Goal: Task Accomplishment & Management: Manage account settings

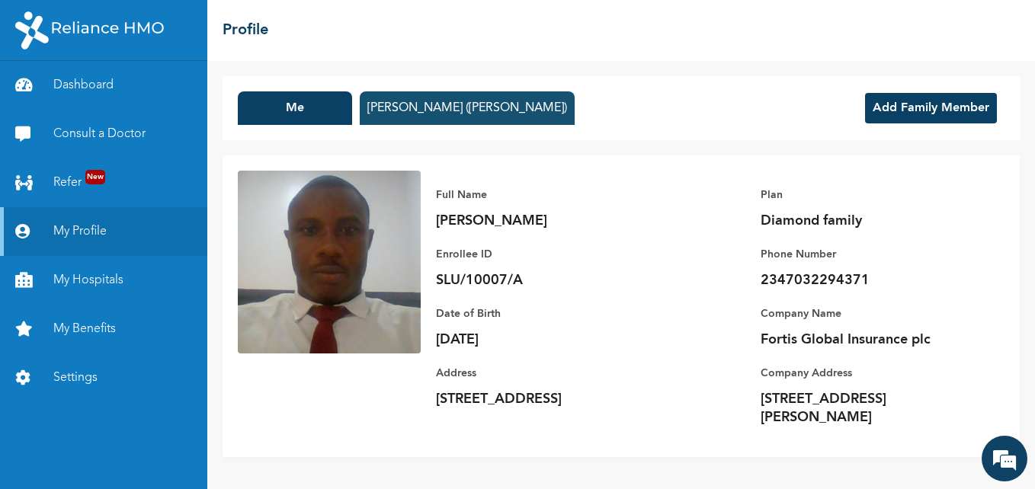
click at [402, 114] on button "Maryam Badmus (Oladipupo)" at bounding box center [467, 108] width 215 height 34
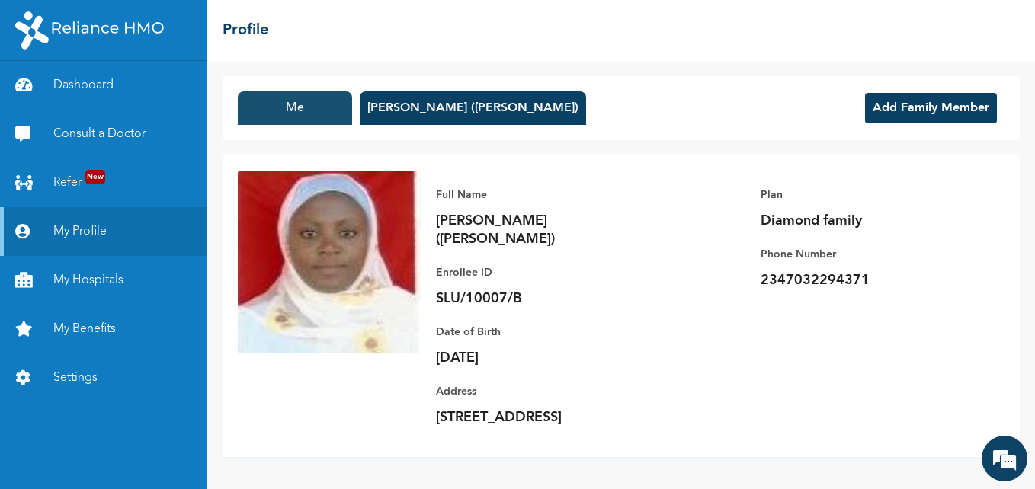
click at [288, 105] on button "Me" at bounding box center [295, 108] width 114 height 34
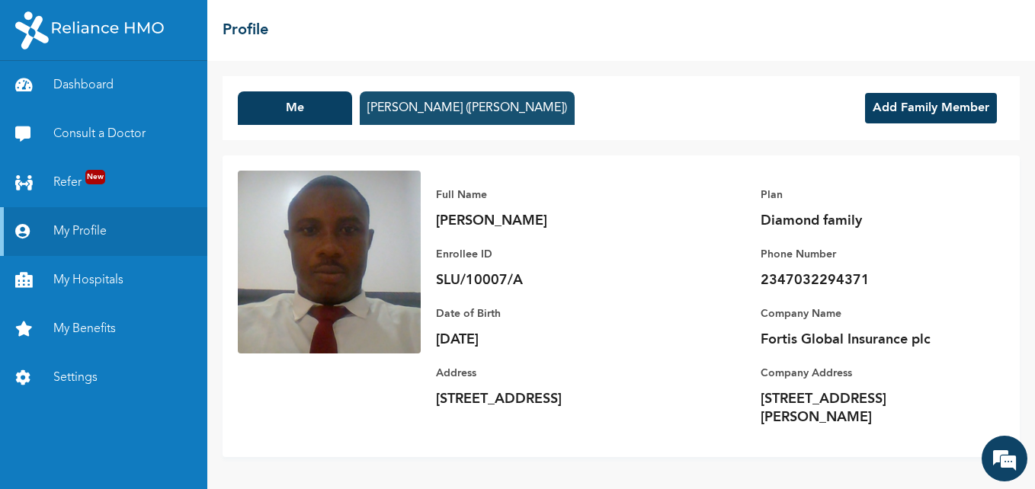
click at [396, 100] on button "Maryam Badmus (Oladipupo)" at bounding box center [467, 108] width 215 height 34
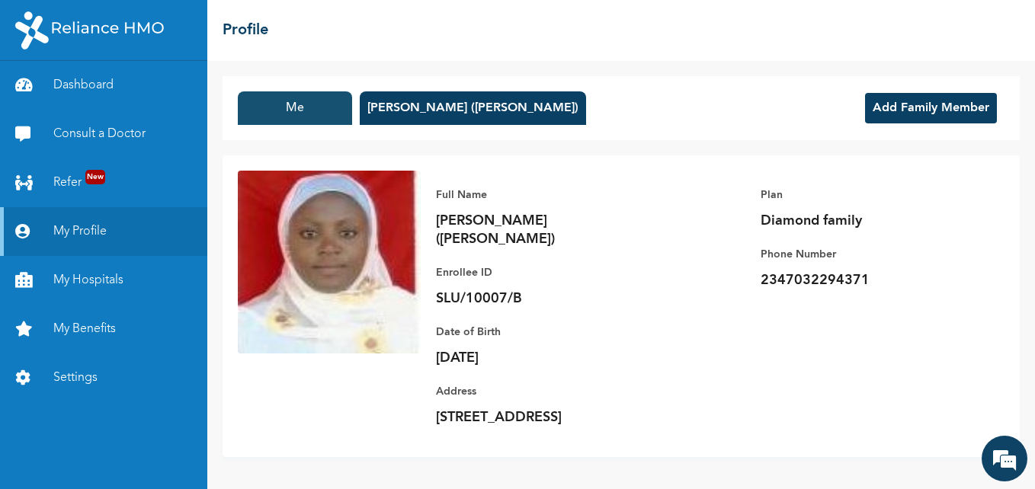
click at [290, 101] on button "Me" at bounding box center [295, 108] width 114 height 34
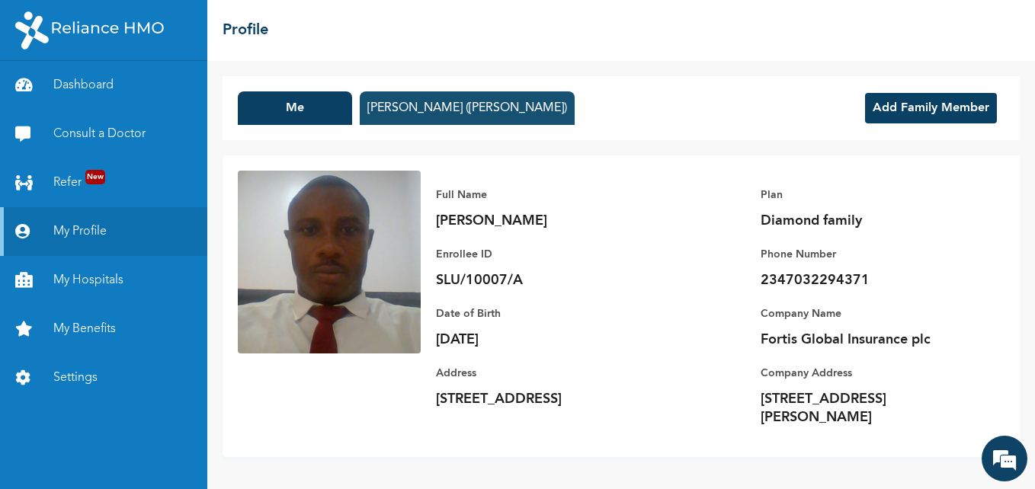
click at [428, 112] on button "Maryam Badmus (Oladipupo)" at bounding box center [467, 108] width 215 height 34
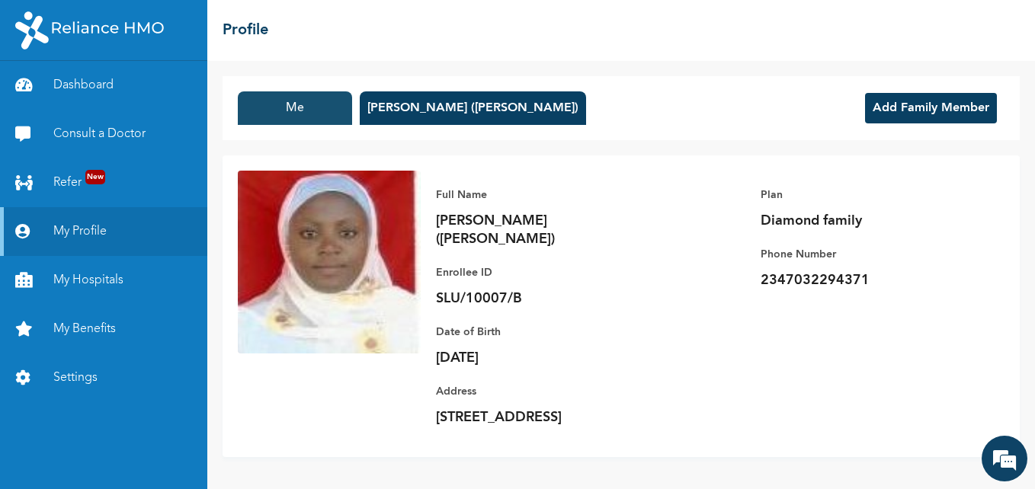
click at [296, 120] on button "Me" at bounding box center [295, 108] width 114 height 34
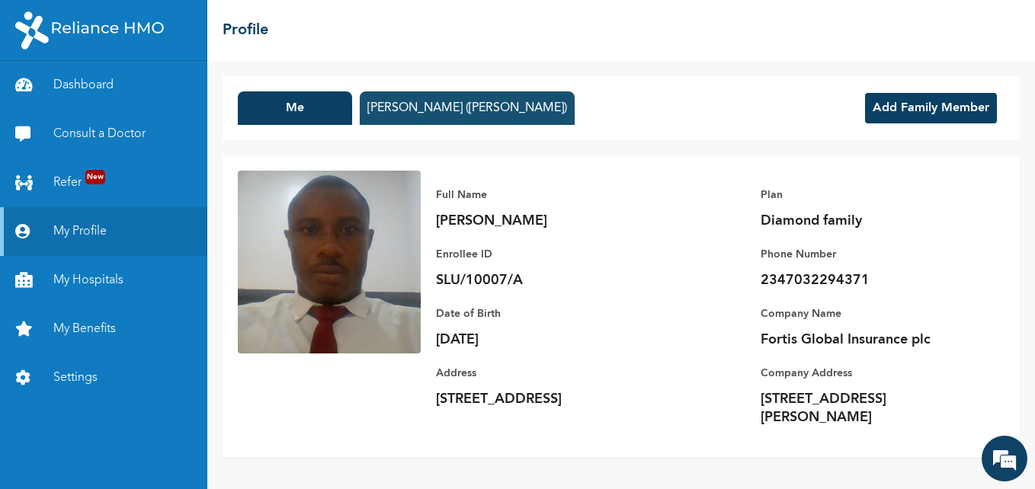
click at [415, 107] on button "Maryam Badmus (Oladipupo)" at bounding box center [467, 108] width 215 height 34
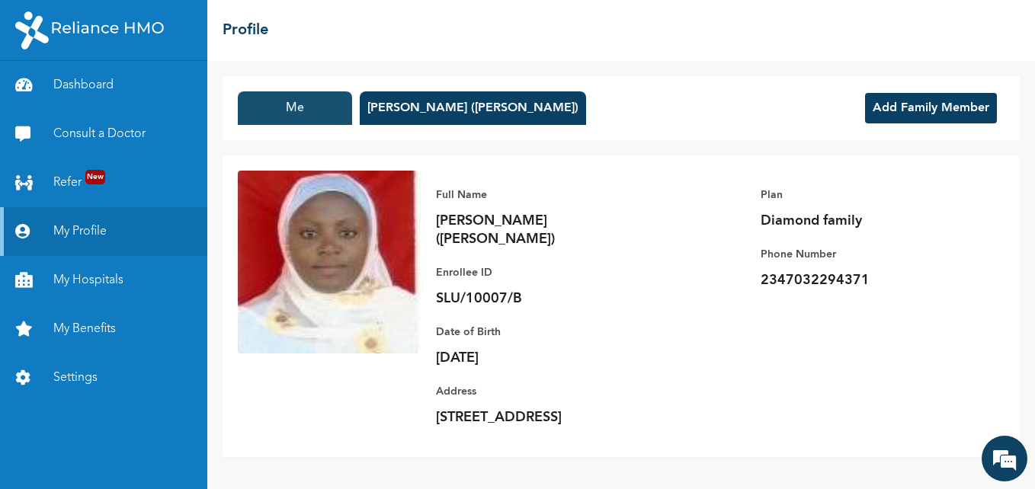
click at [261, 114] on button "Me" at bounding box center [295, 108] width 114 height 34
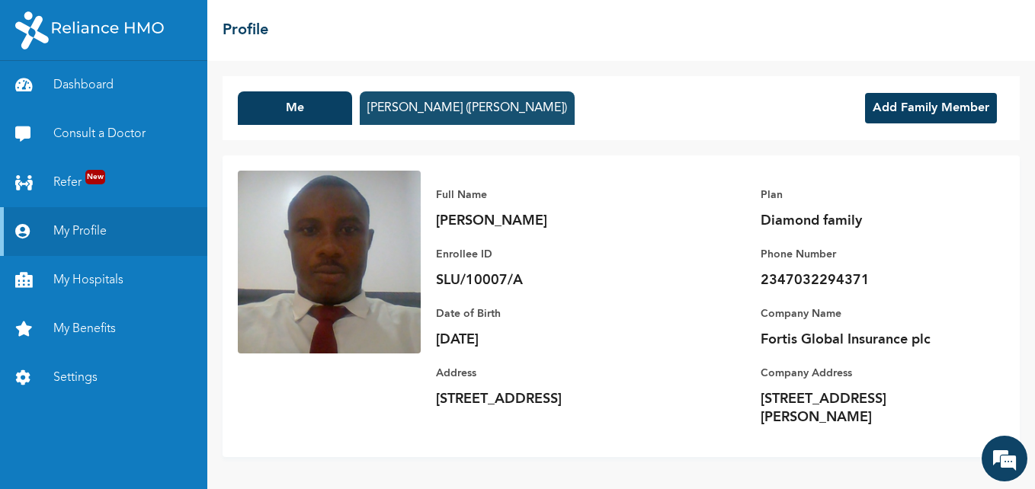
click at [400, 95] on button "Maryam Badmus (Oladipupo)" at bounding box center [467, 108] width 215 height 34
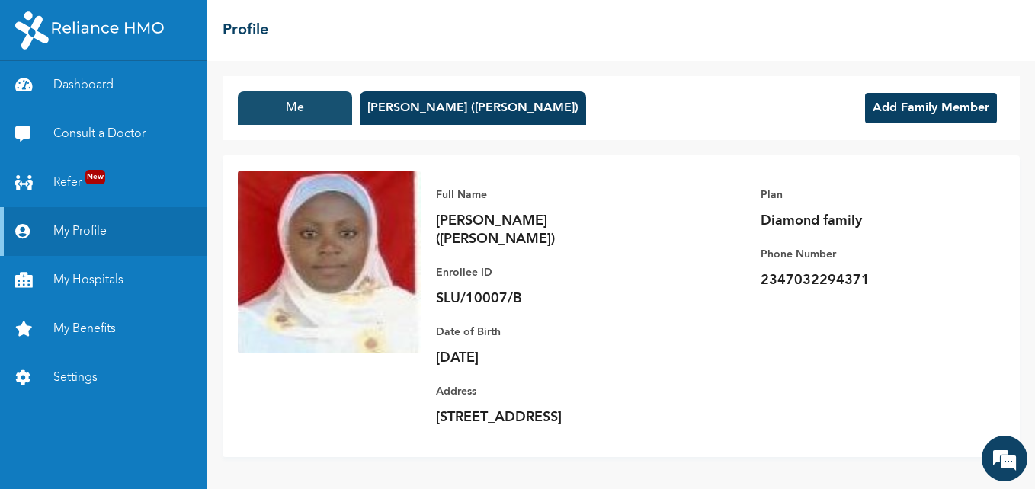
click at [273, 104] on button "Me" at bounding box center [295, 108] width 114 height 34
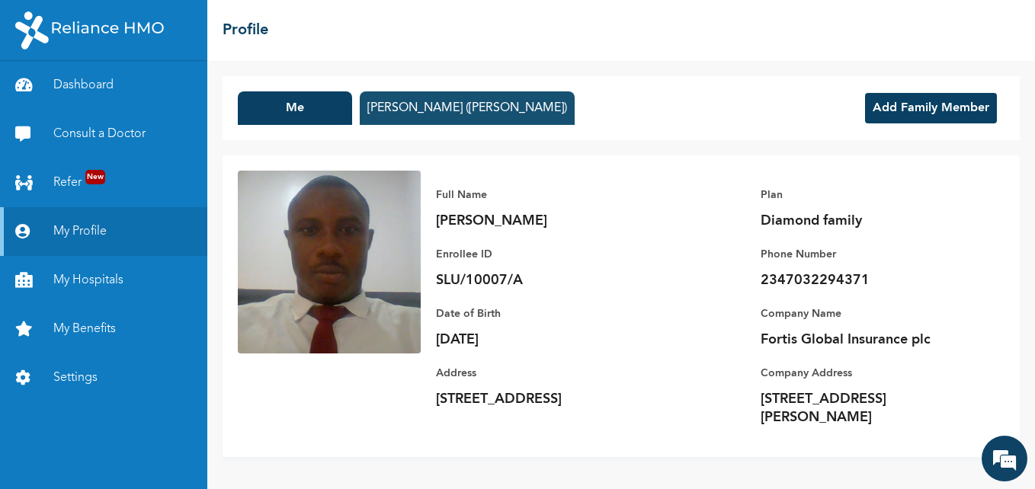
click at [389, 101] on button "Maryam Badmus (Oladipupo)" at bounding box center [467, 108] width 215 height 34
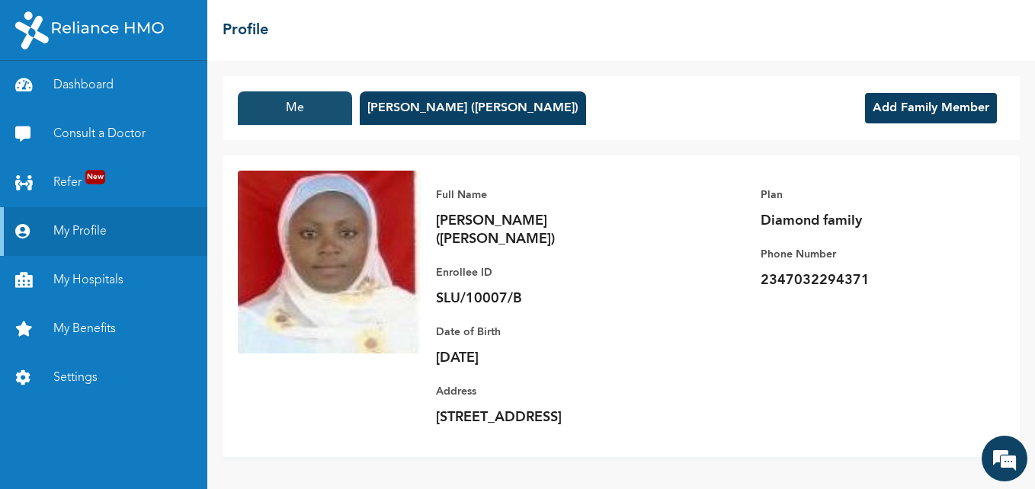
click at [263, 108] on button "Me" at bounding box center [295, 108] width 114 height 34
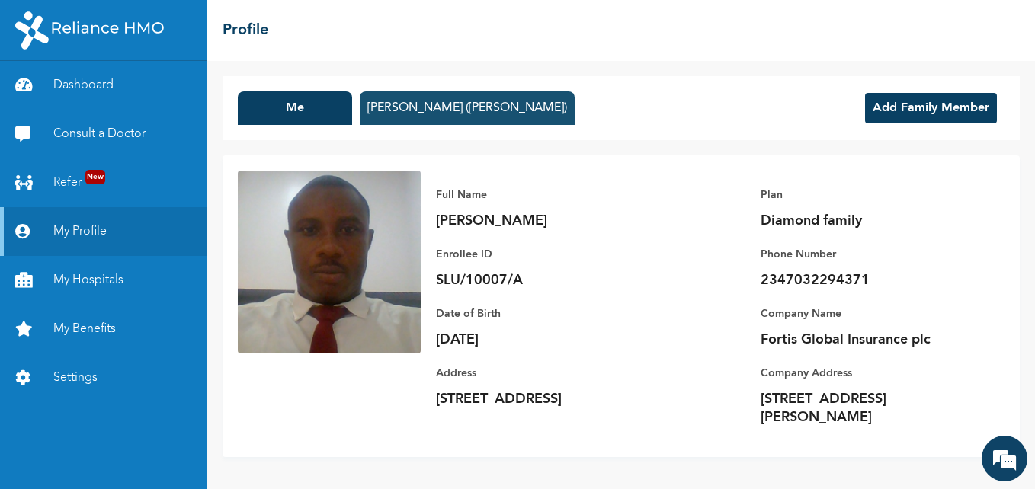
click at [405, 101] on button "Maryam Badmus (Oladipupo)" at bounding box center [467, 108] width 215 height 34
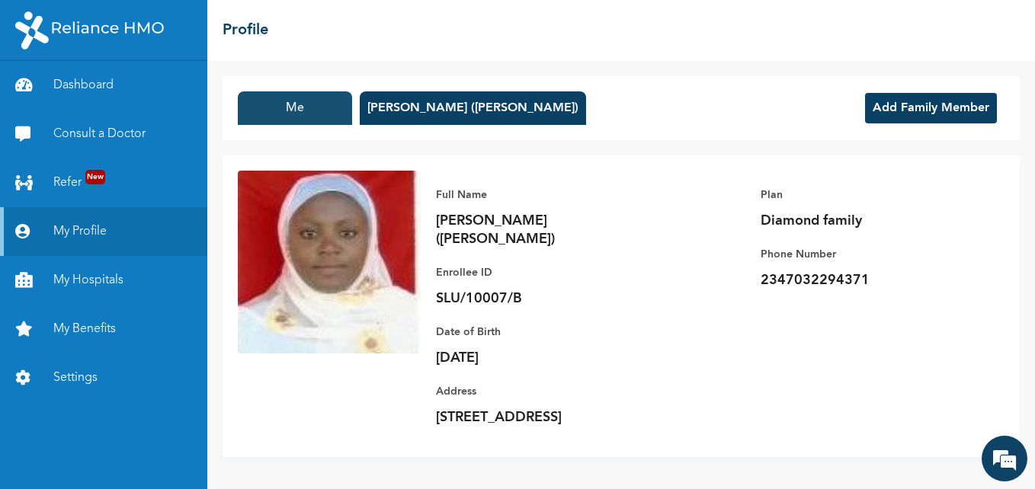
click at [273, 112] on button "Me" at bounding box center [295, 108] width 114 height 34
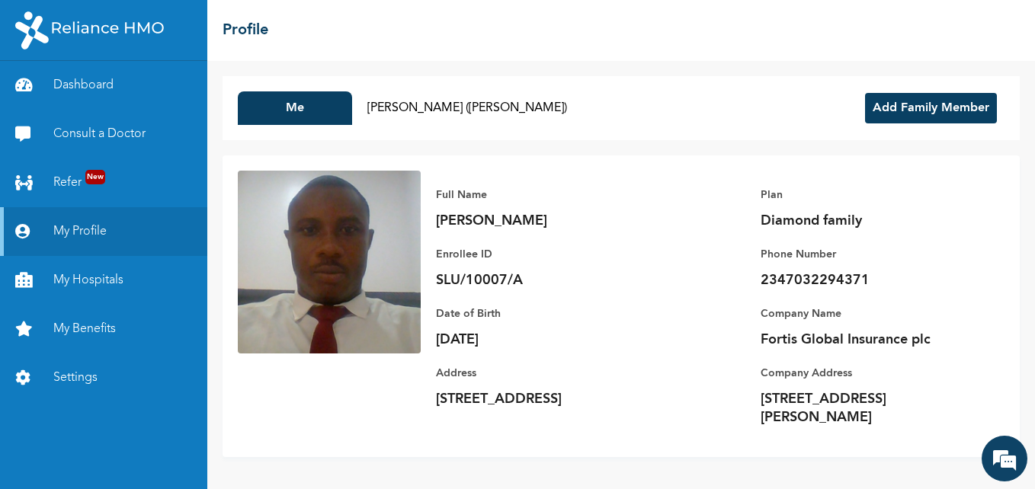
click at [929, 102] on button "Add Family Member" at bounding box center [931, 108] width 132 height 30
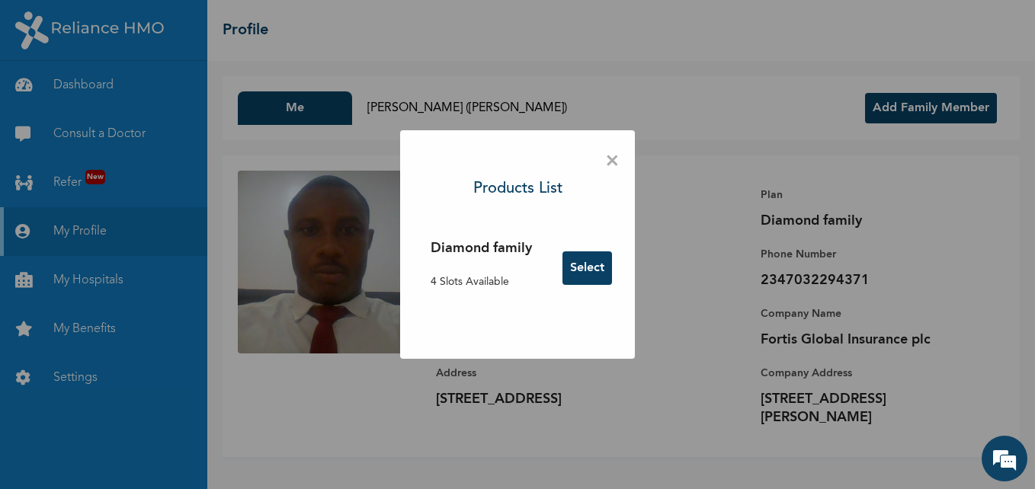
click at [610, 158] on span "×" at bounding box center [612, 162] width 14 height 32
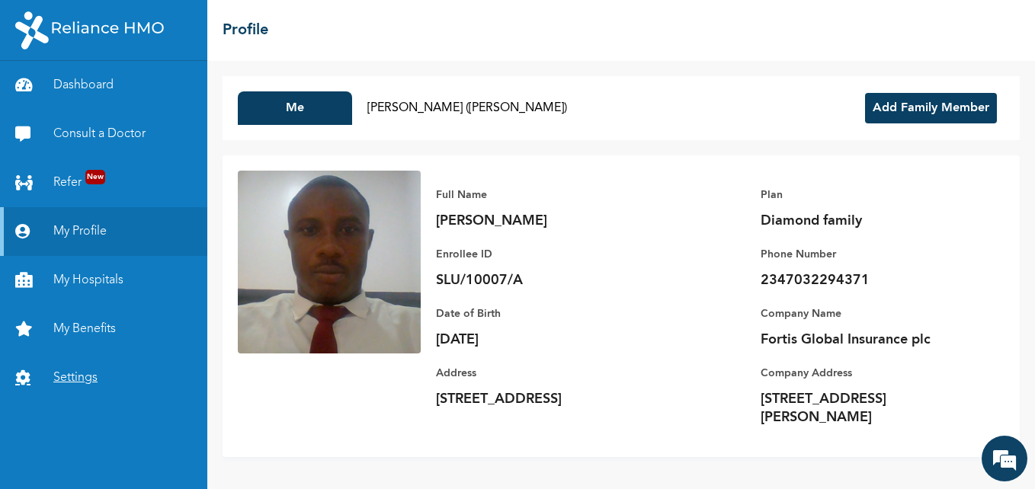
click at [65, 377] on link "Settings" at bounding box center [103, 378] width 207 height 49
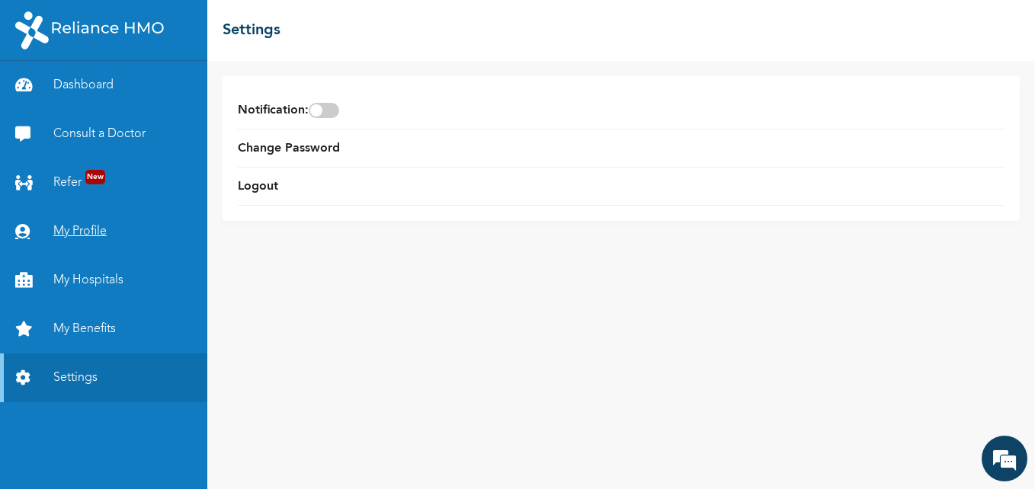
click at [82, 223] on link "My Profile" at bounding box center [103, 231] width 207 height 49
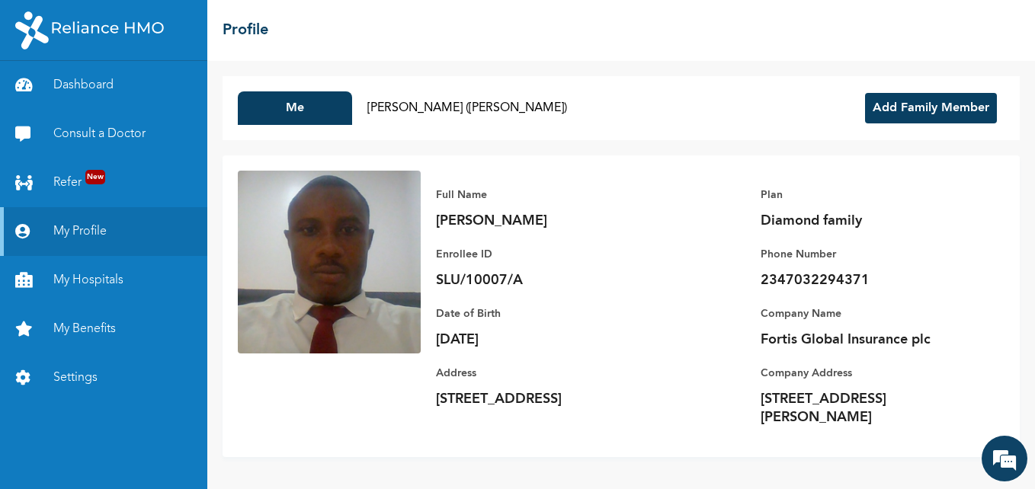
click at [936, 98] on button "Add Family Member" at bounding box center [931, 108] width 132 height 30
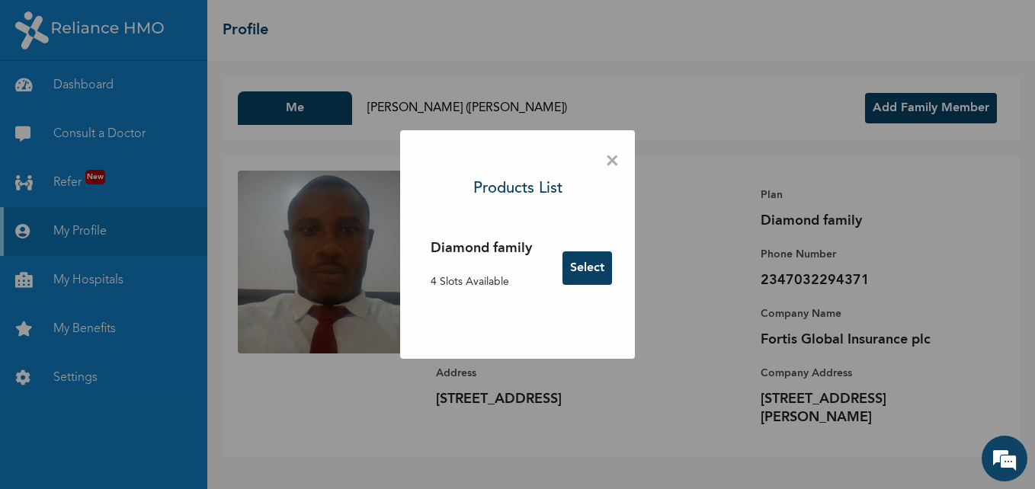
click at [793, 31] on div "× Products List Diamond family 4 Slots Available Select" at bounding box center [517, 244] width 1035 height 489
click at [605, 158] on span "×" at bounding box center [612, 162] width 14 height 32
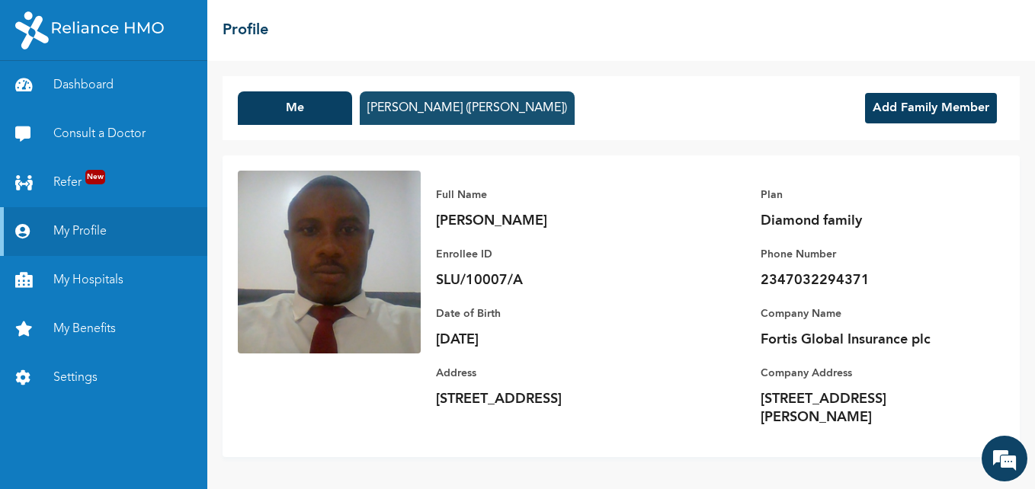
click at [447, 104] on button "Maryam Badmus (Oladipupo)" at bounding box center [467, 108] width 215 height 34
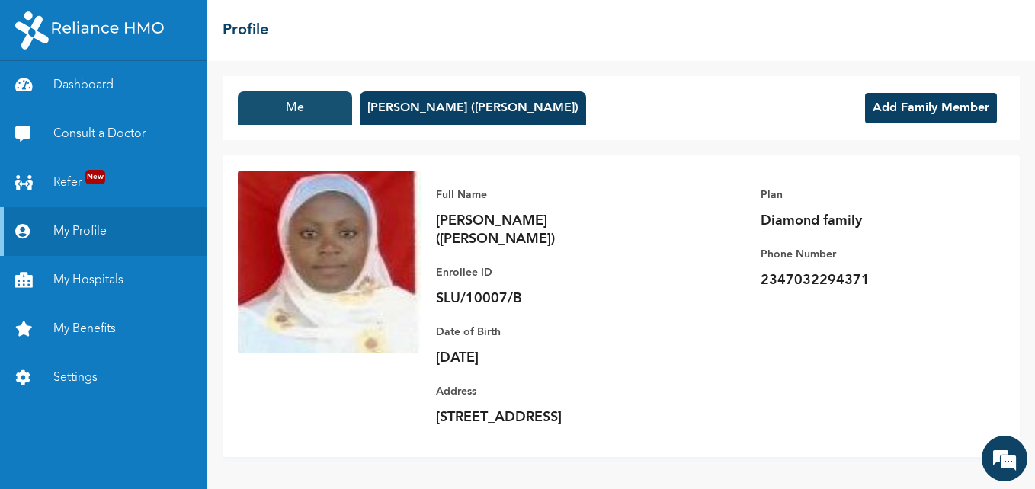
click at [283, 100] on button "Me" at bounding box center [295, 108] width 114 height 34
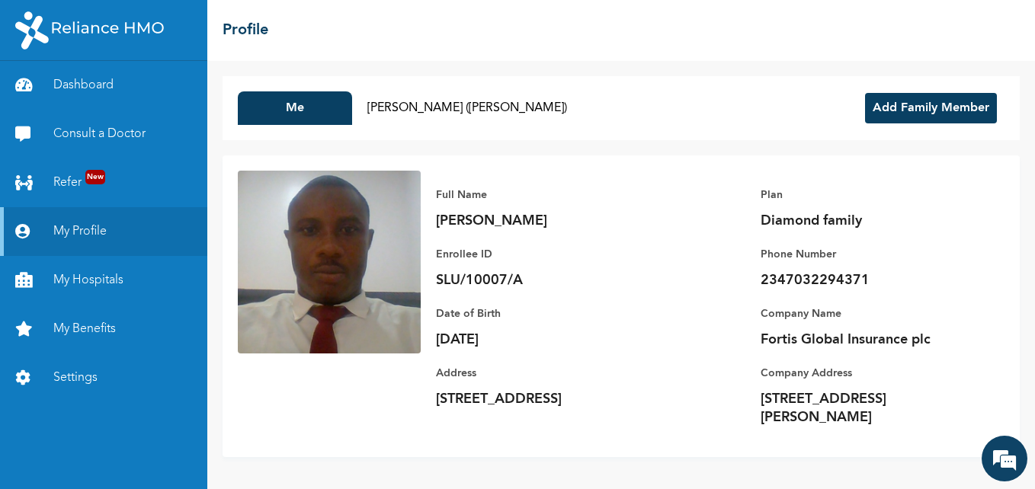
click at [915, 111] on button "Add Family Member" at bounding box center [931, 108] width 132 height 30
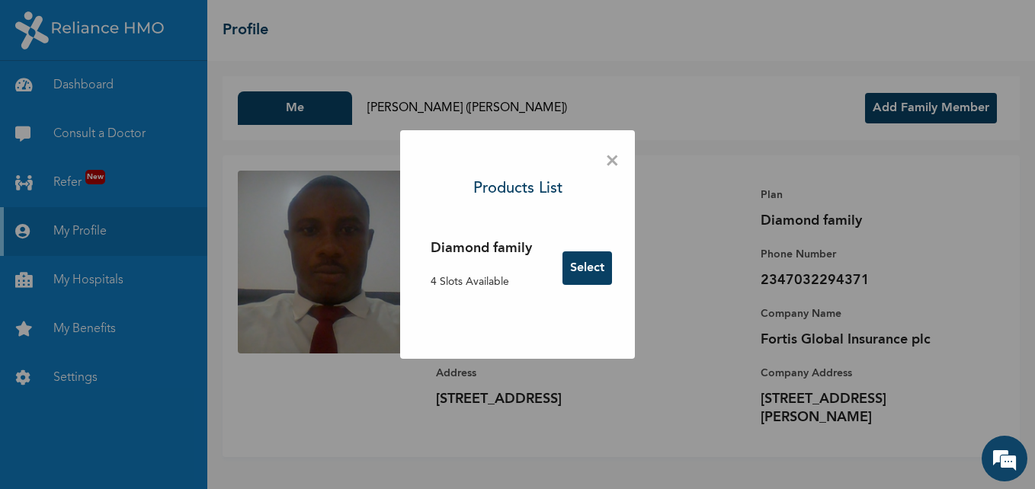
click at [588, 257] on button "Select" at bounding box center [587, 269] width 50 height 34
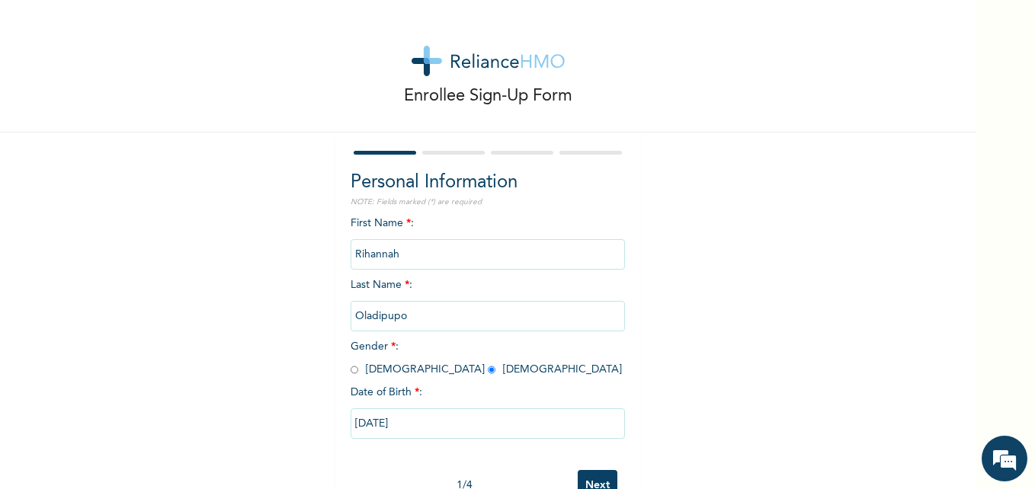
scroll to position [46, 0]
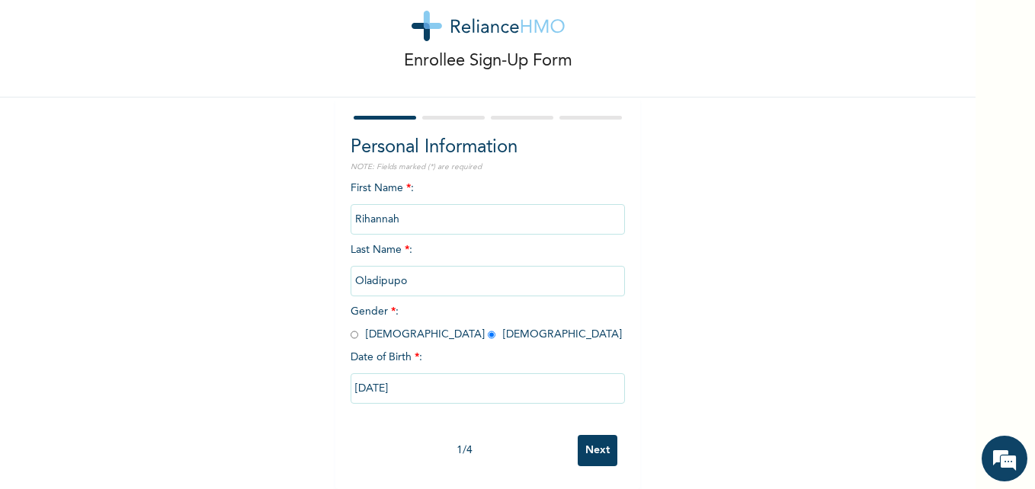
click at [592, 435] on input "Next" at bounding box center [598, 450] width 40 height 31
select select "25"
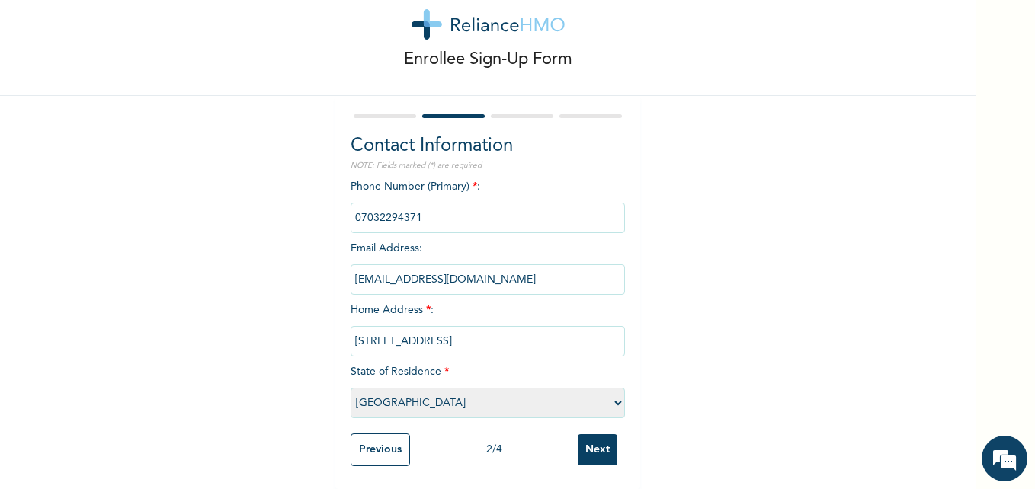
click at [595, 434] on input "Next" at bounding box center [598, 449] width 40 height 31
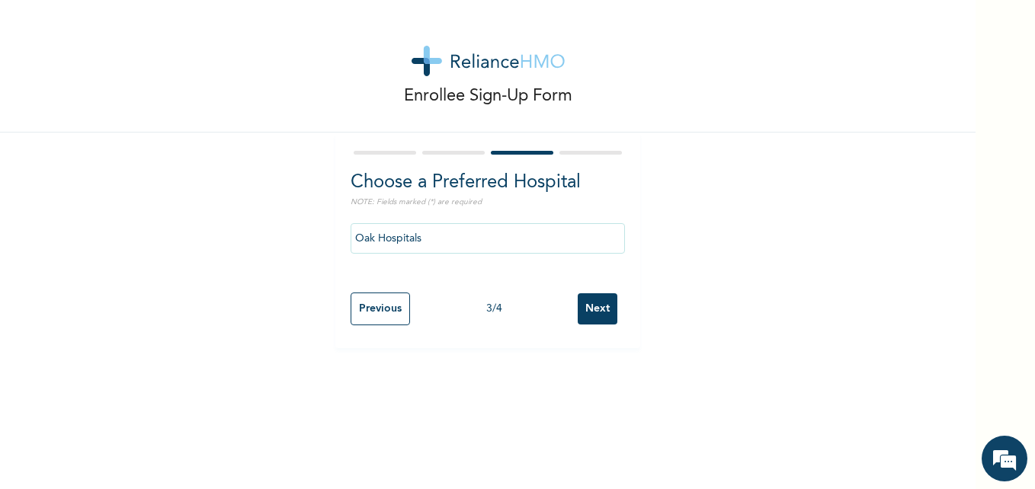
scroll to position [0, 0]
click at [608, 308] on input "Next" at bounding box center [598, 308] width 40 height 31
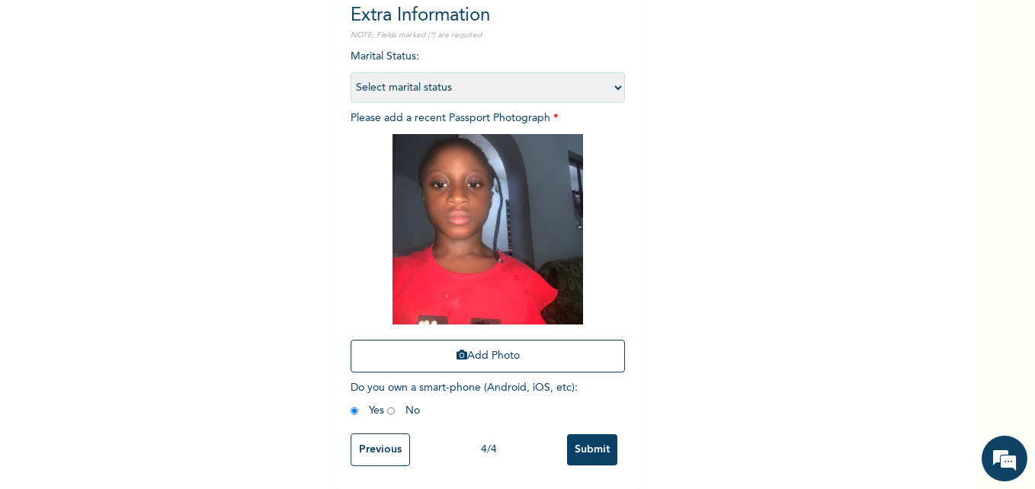
scroll to position [178, 0]
click at [572, 437] on input "Submit" at bounding box center [592, 449] width 50 height 31
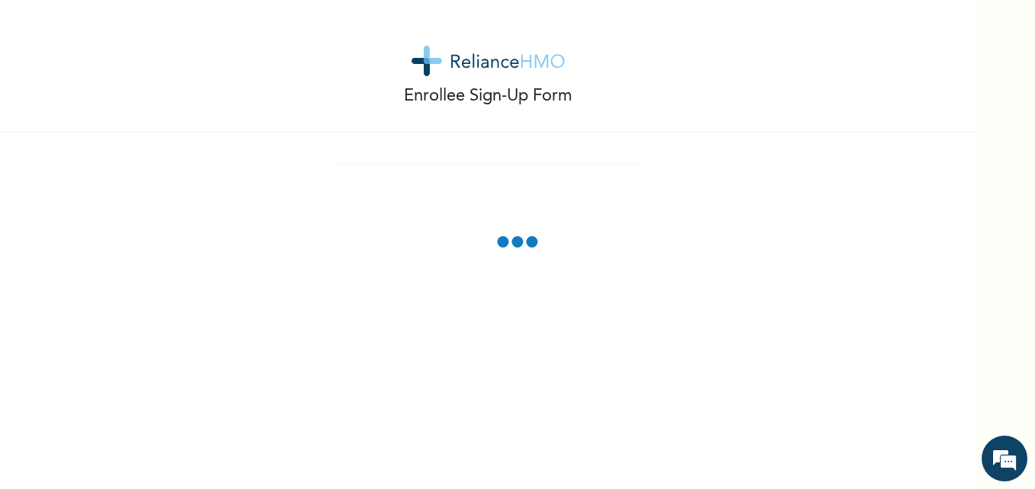
scroll to position [0, 0]
click at [572, 437] on div "Enrollee Sign-Up Form" at bounding box center [488, 244] width 976 height 489
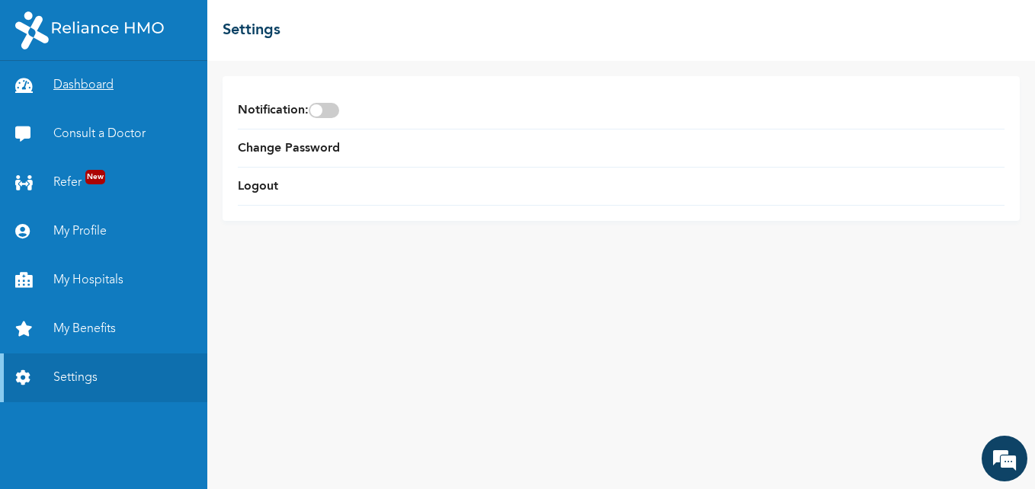
click at [75, 77] on link "Dashboard" at bounding box center [103, 85] width 207 height 49
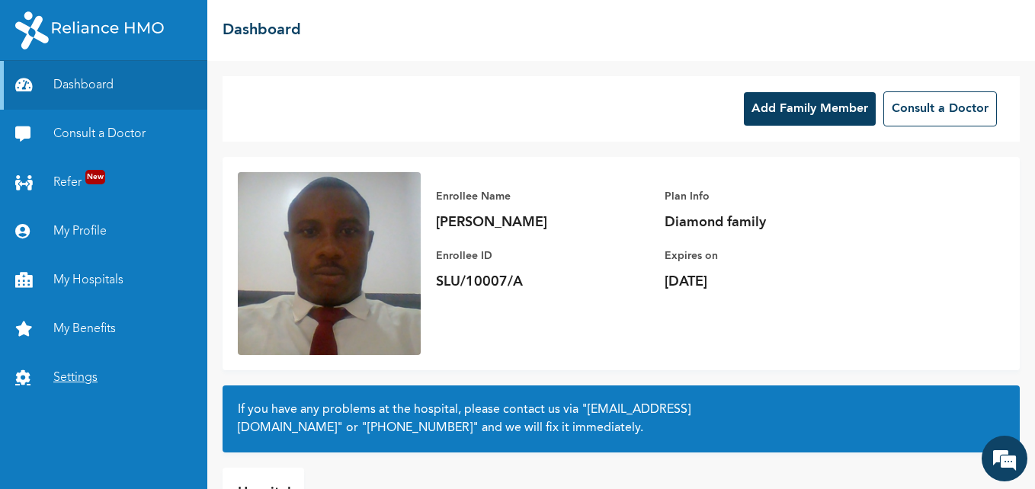
click at [66, 372] on link "Settings" at bounding box center [103, 378] width 207 height 49
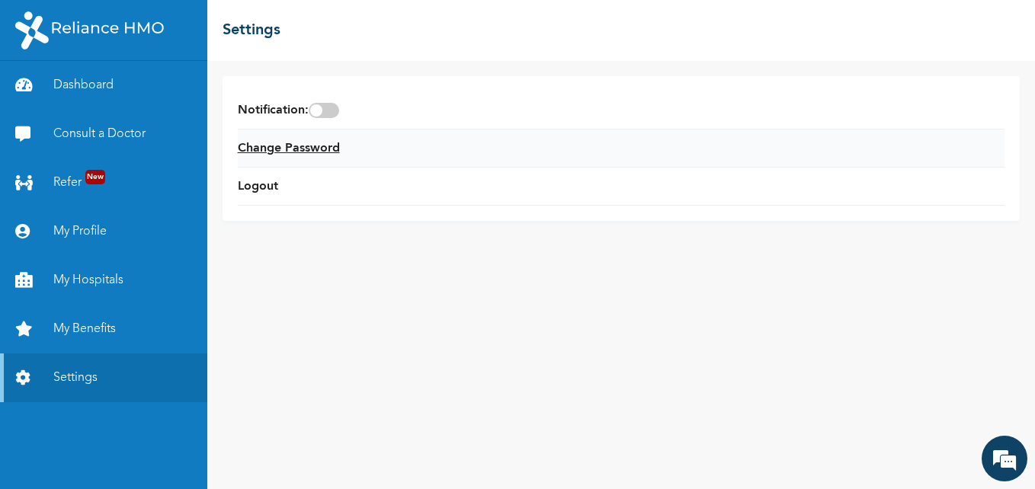
click at [288, 150] on link "Change Password" at bounding box center [289, 148] width 102 height 18
click at [243, 186] on link "Logout" at bounding box center [258, 187] width 40 height 18
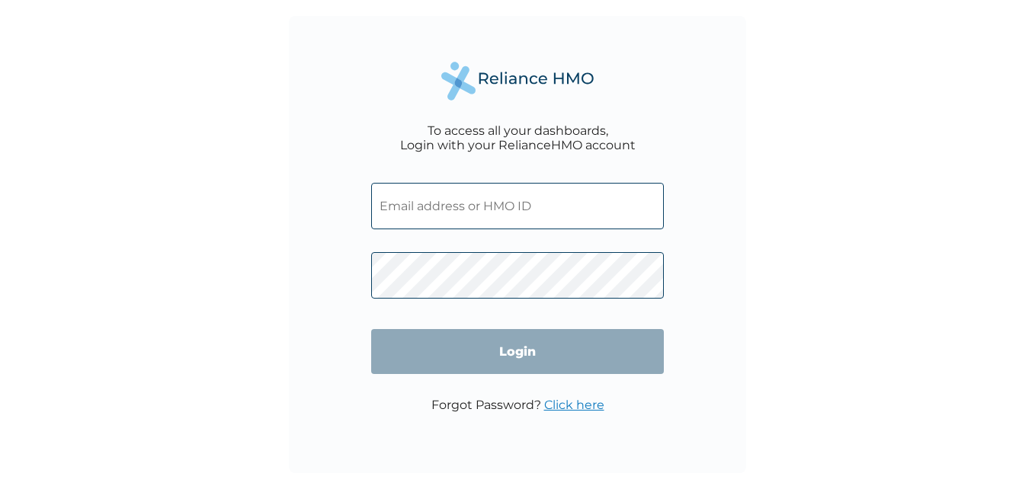
type input "SLU/10007/A"
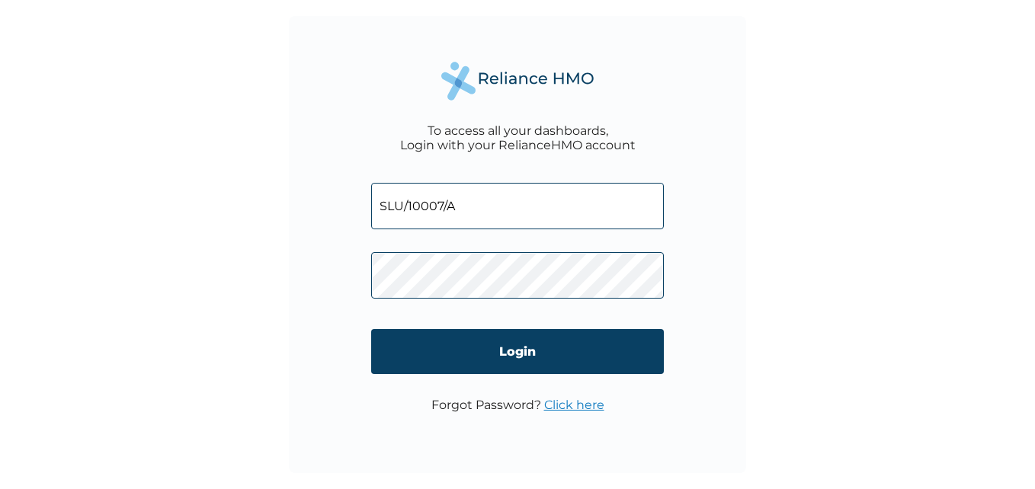
click at [742, 304] on div "To access all your dashboards, Login with your RelianceHMO account SLU/10007/A …" at bounding box center [517, 244] width 457 height 457
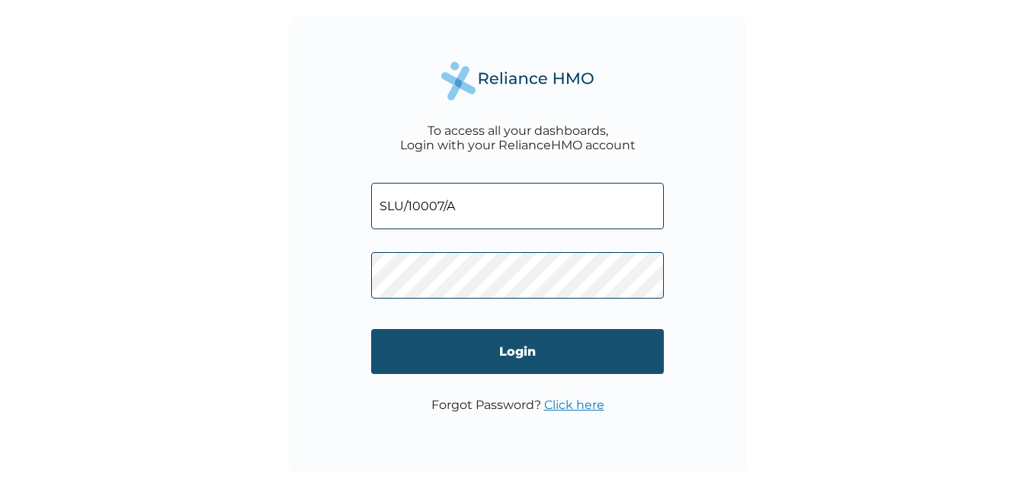
click at [511, 340] on input "Login" at bounding box center [517, 351] width 293 height 45
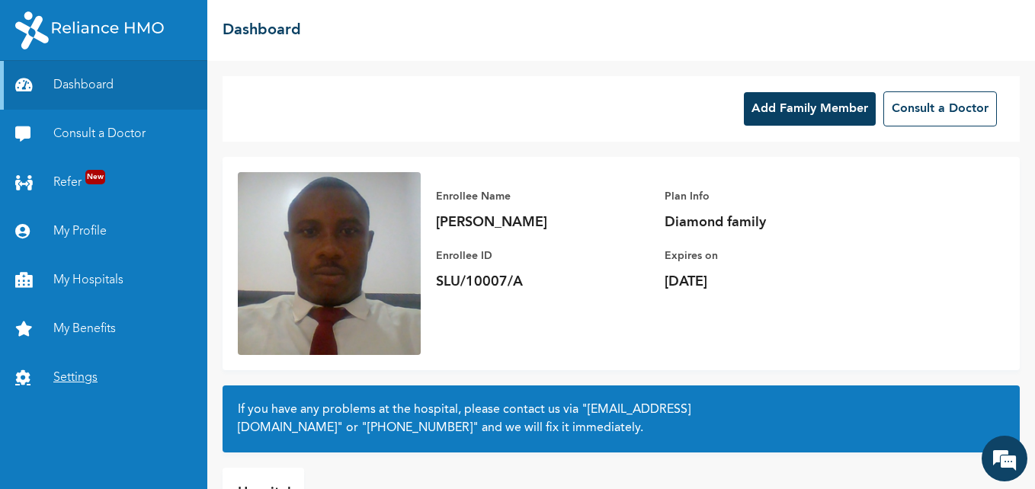
click at [66, 370] on link "Settings" at bounding box center [103, 378] width 207 height 49
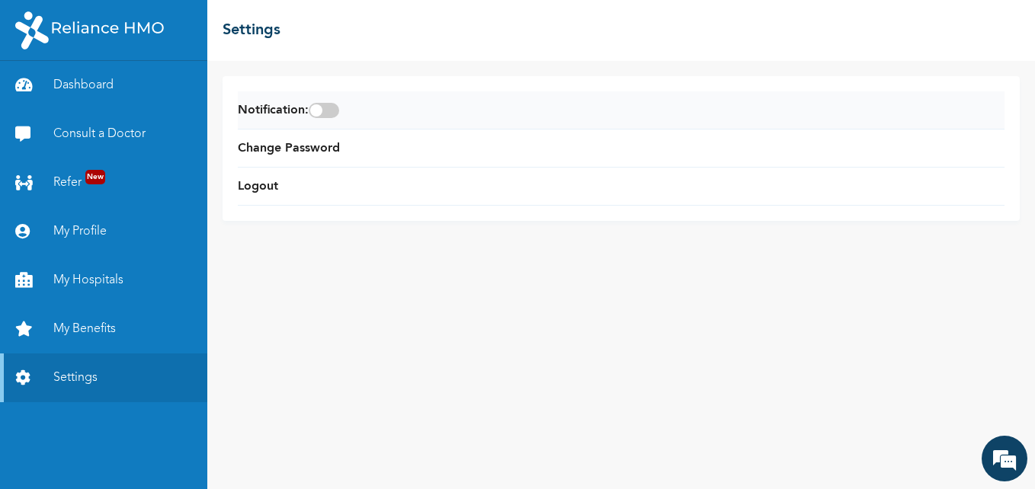
click at [339, 107] on span at bounding box center [324, 110] width 30 height 15
click at [0, 0] on input "checkbox" at bounding box center [0, 0] width 0 height 0
click at [322, 146] on link "Change Password" at bounding box center [289, 148] width 102 height 18
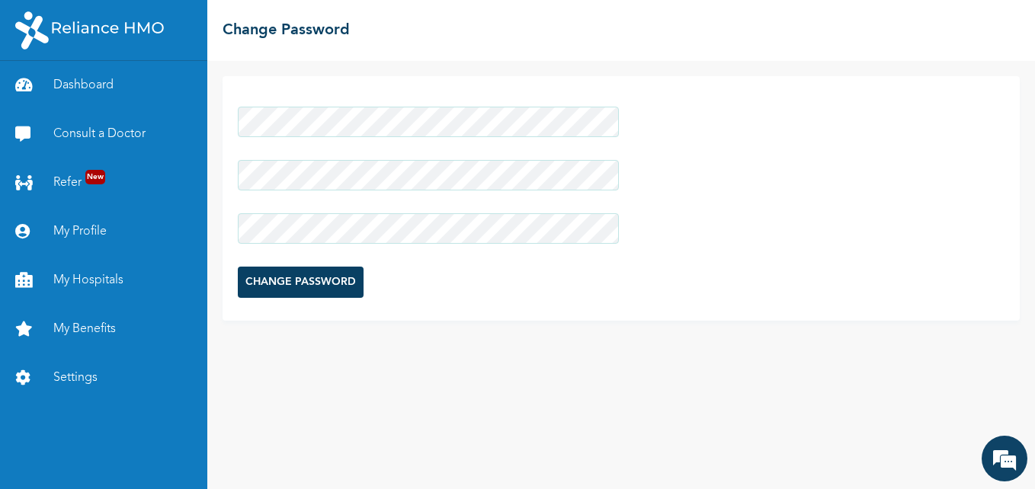
click at [553, 273] on form "CHANGE PASSWORD" at bounding box center [428, 202] width 381 height 207
click at [309, 285] on input "CHANGE PASSWORD" at bounding box center [301, 282] width 126 height 31
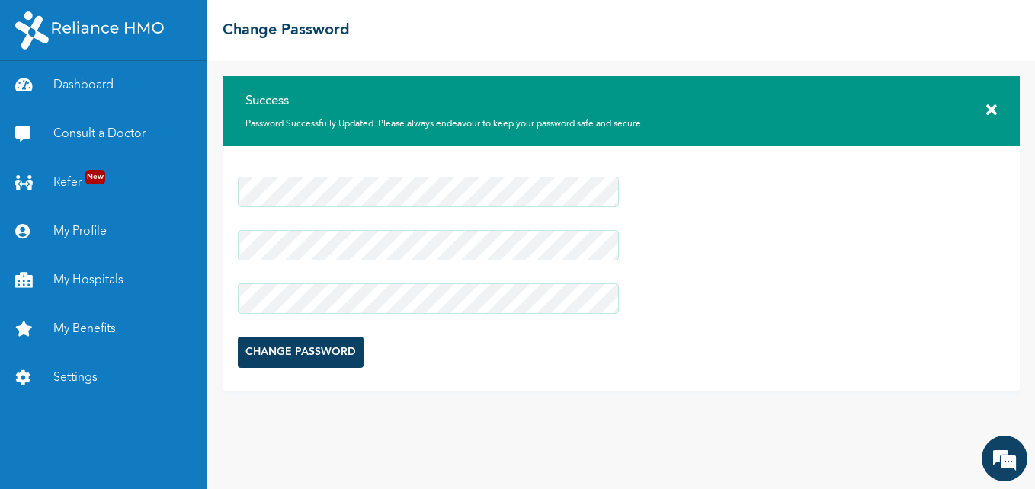
click at [991, 103] on icon at bounding box center [991, 110] width 11 height 15
click at [988, 105] on icon at bounding box center [991, 110] width 11 height 15
click at [63, 367] on link "Settings" at bounding box center [103, 378] width 207 height 49
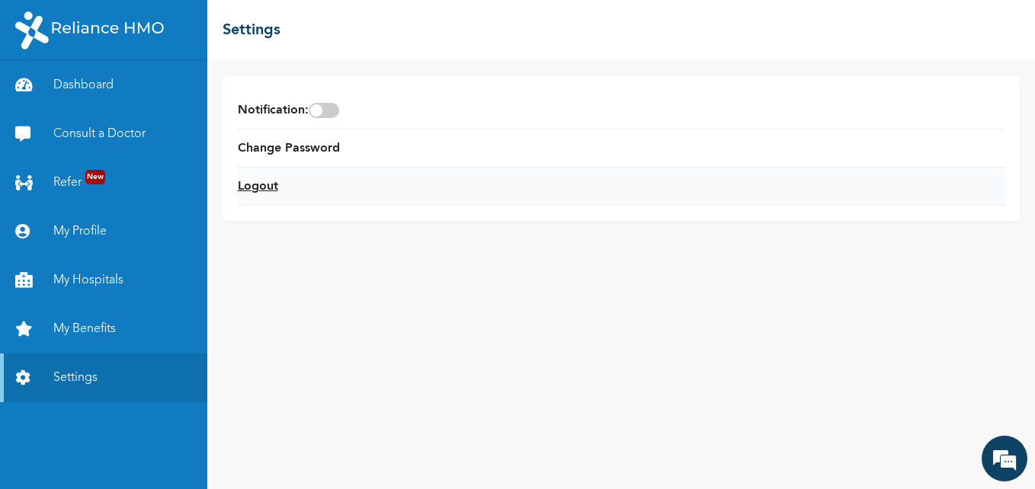
click at [257, 181] on link "Logout" at bounding box center [258, 187] width 40 height 18
